Goal: Information Seeking & Learning: Learn about a topic

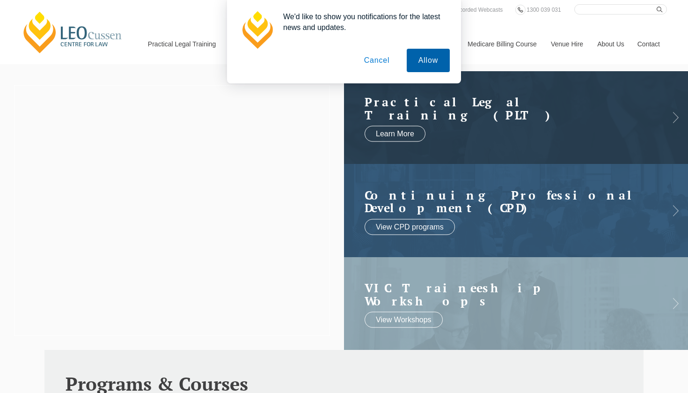
click at [433, 62] on button "Allow" at bounding box center [428, 60] width 43 height 23
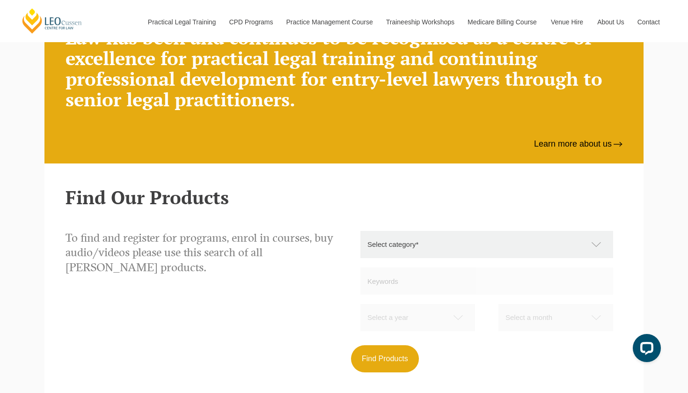
scroll to position [709, 0]
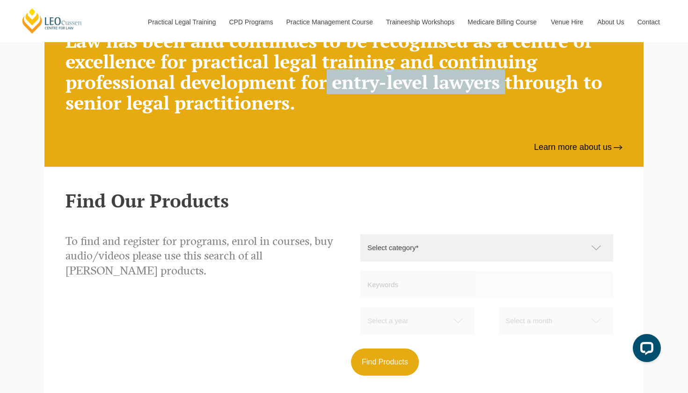
drag, startPoint x: 344, startPoint y: 85, endPoint x: 523, endPoint y: 86, distance: 179.2
click at [523, 87] on h2 "Since its establishment in [DATE], [PERSON_NAME] Centre for Law has been and co…" at bounding box center [343, 61] width 557 height 103
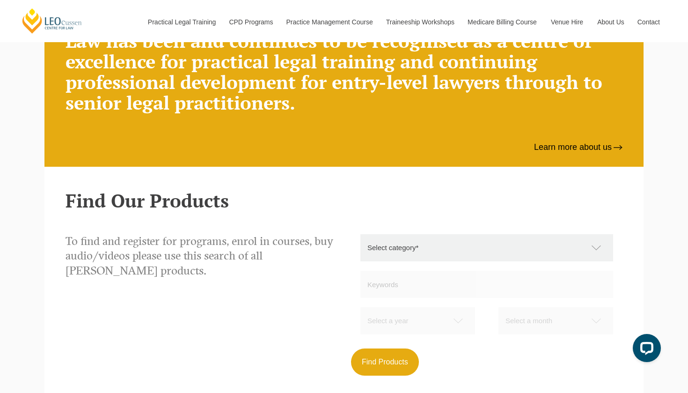
click at [371, 204] on h2 "Find Our Products" at bounding box center [343, 200] width 557 height 21
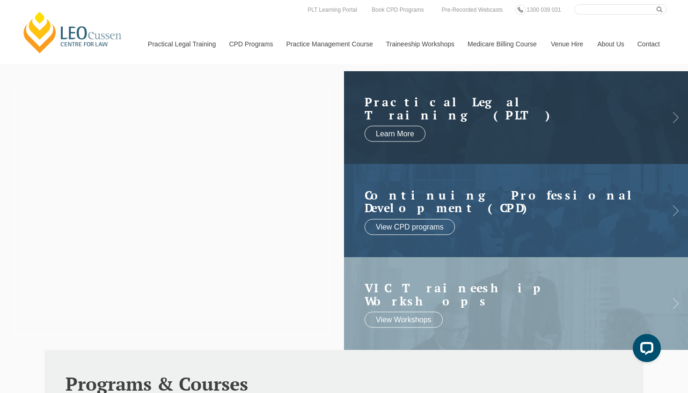
scroll to position [0, 0]
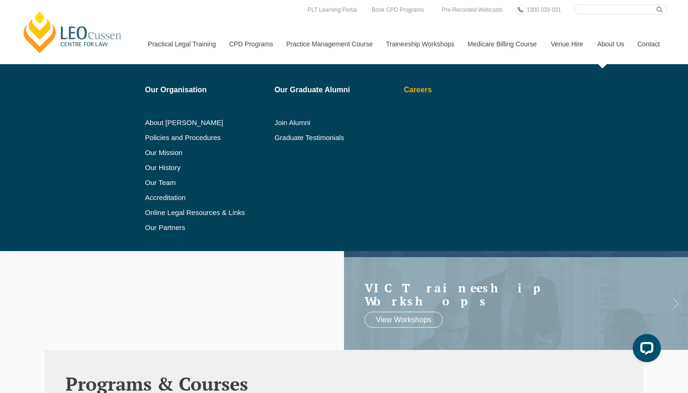
click at [411, 92] on link "Careers" at bounding box center [457, 89] width 106 height 7
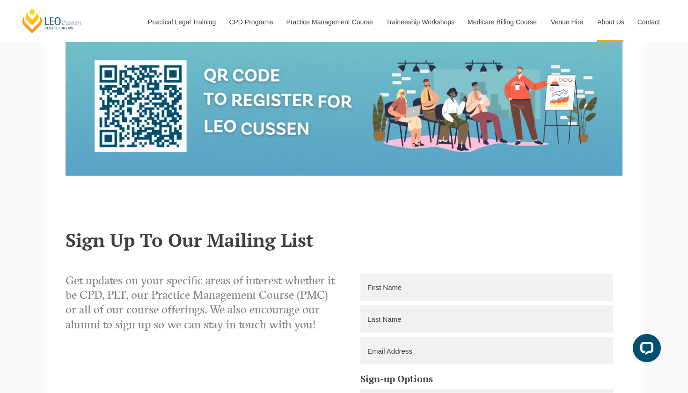
scroll to position [1047, 0]
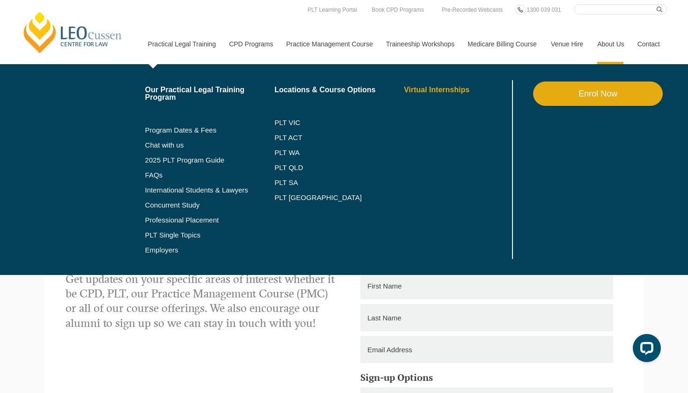
click at [423, 92] on link "Virtual Internships" at bounding box center [457, 89] width 106 height 7
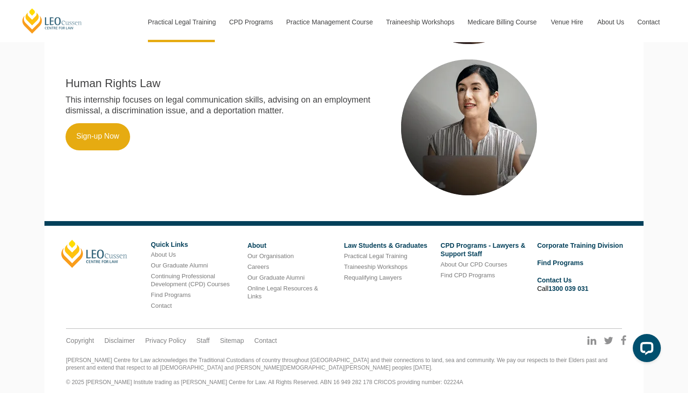
scroll to position [675, 0]
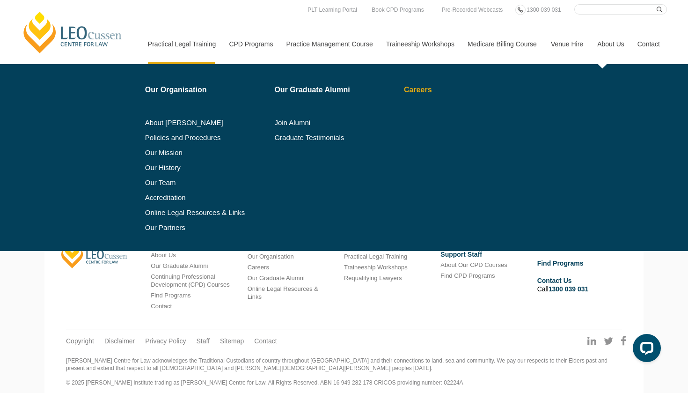
click at [412, 89] on link "Careers" at bounding box center [457, 89] width 106 height 7
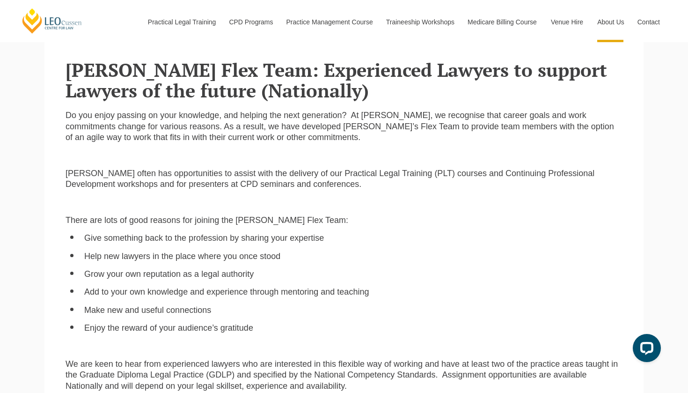
scroll to position [450, 0]
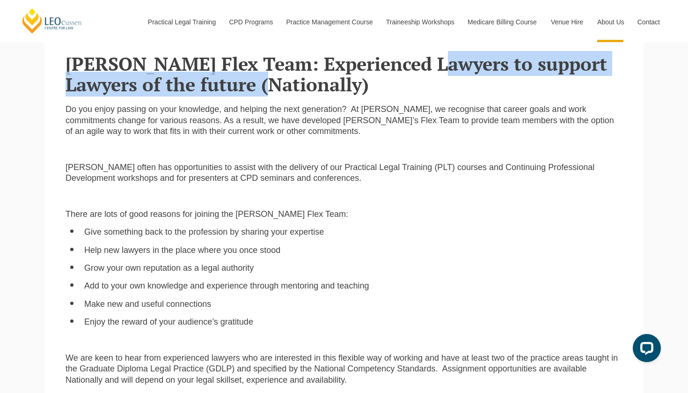
drag, startPoint x: 298, startPoint y: 75, endPoint x: 403, endPoint y: 63, distance: 106.0
click at [409, 63] on h2 "Leo Cussen Flex Team: Experienced Lawyers to support Lawyers of the future (Nat…" at bounding box center [343, 73] width 557 height 41
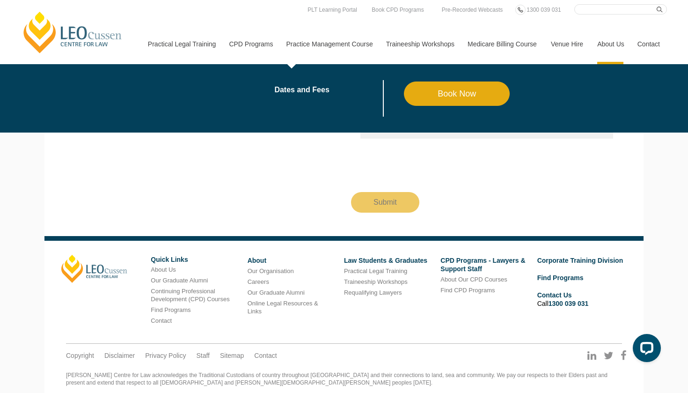
scroll to position [1499, 0]
